Goal: Task Accomplishment & Management: Use online tool/utility

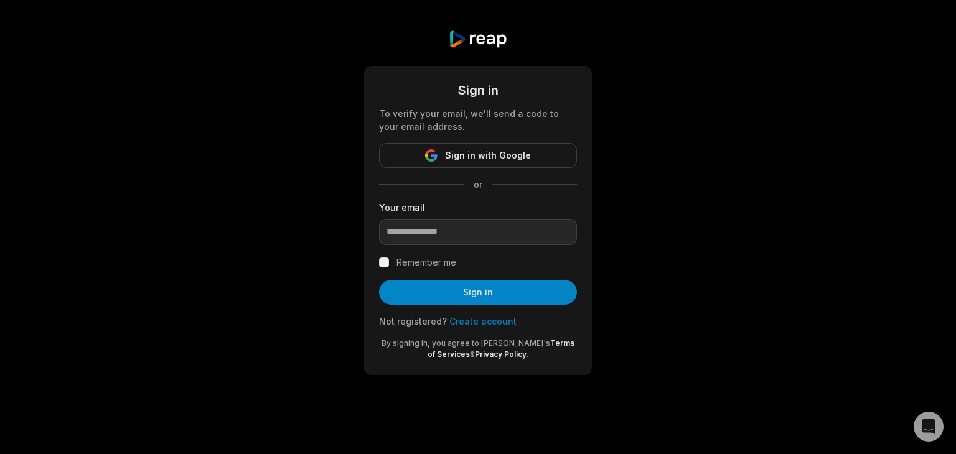
click at [522, 132] on div "To verify your email, we'll send a code to your email address." at bounding box center [478, 120] width 198 height 26
click at [515, 156] on span "Sign in with Google" at bounding box center [488, 155] width 86 height 15
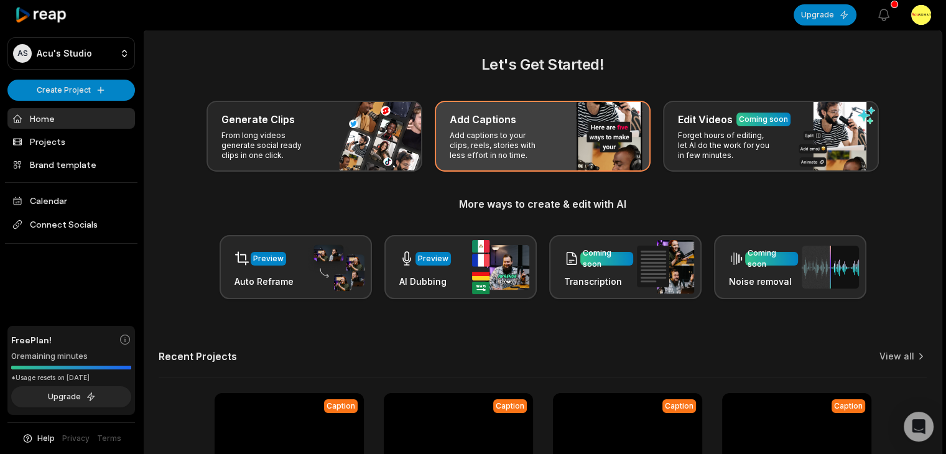
click at [529, 160] on p "Add captions to your clips, reels, stories with less effort in no time." at bounding box center [498, 146] width 96 height 30
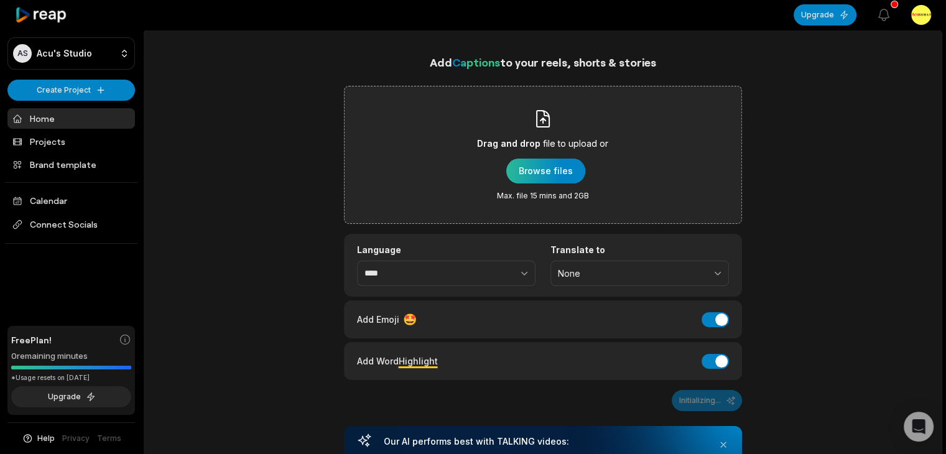
click at [549, 166] on div "button" at bounding box center [546, 171] width 79 height 25
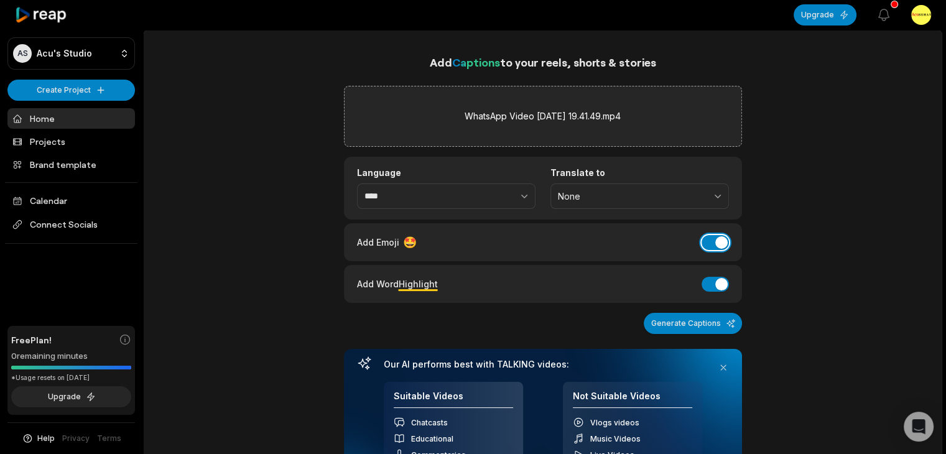
click at [713, 243] on button "Add Emoji" at bounding box center [715, 242] width 27 height 15
click at [722, 315] on button "Generate Captions" at bounding box center [693, 323] width 98 height 21
